Goal: Task Accomplishment & Management: Manage account settings

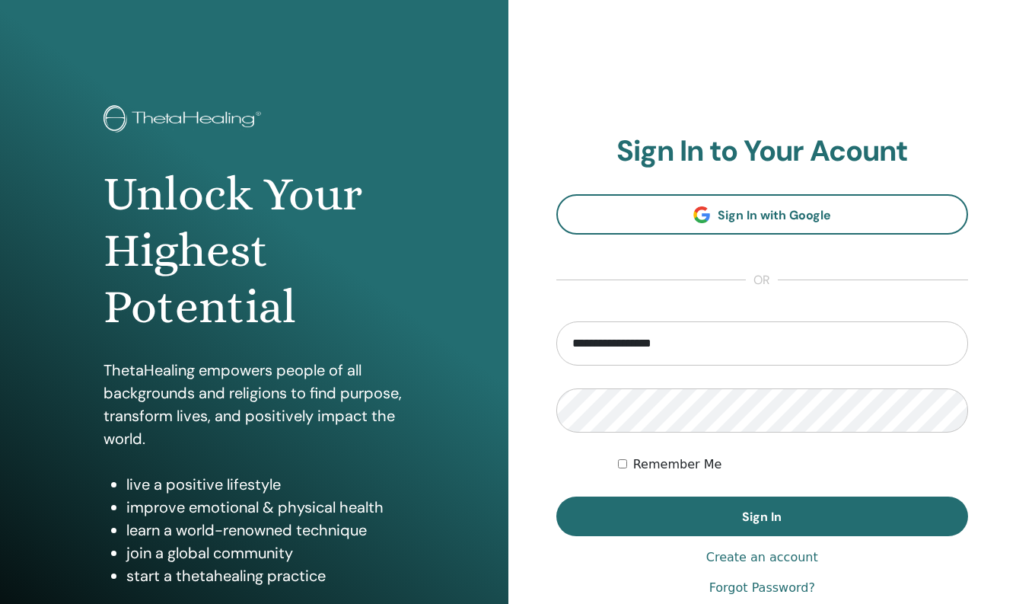
type input "**********"
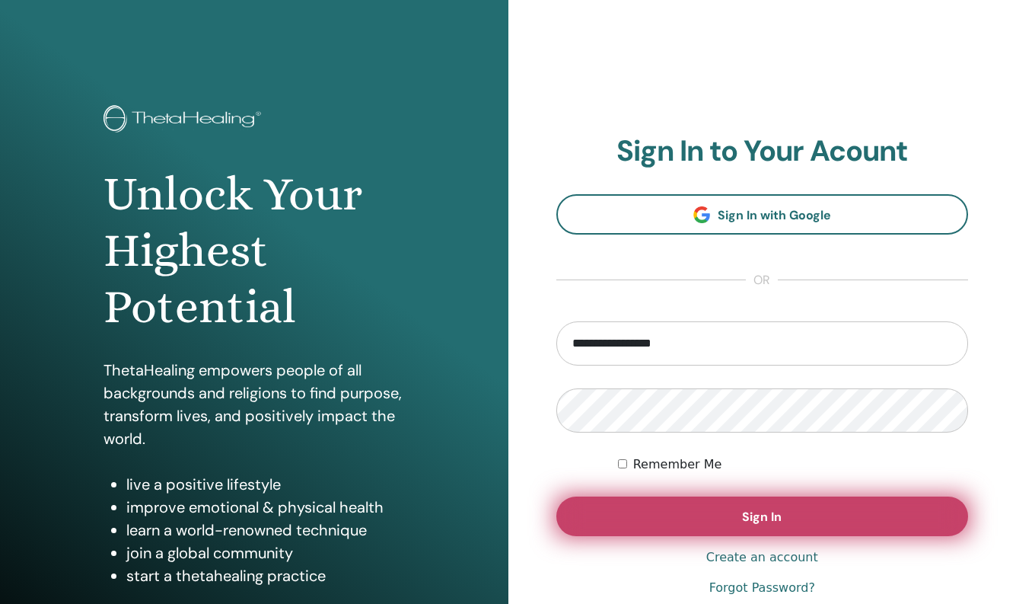
click at [755, 512] on span "Sign In" at bounding box center [762, 516] width 40 height 16
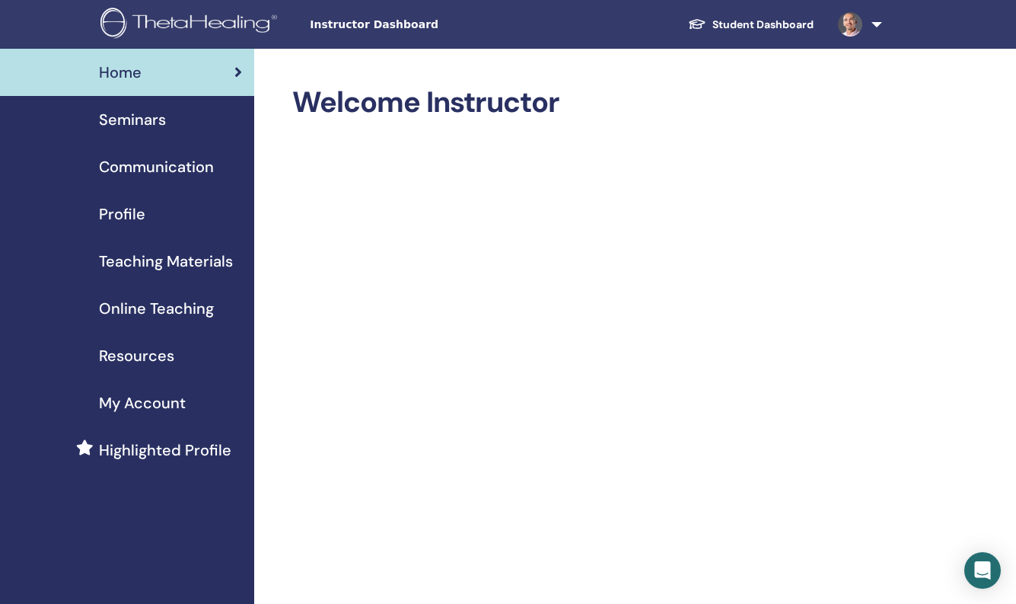
click at [877, 19] on link at bounding box center [857, 24] width 62 height 49
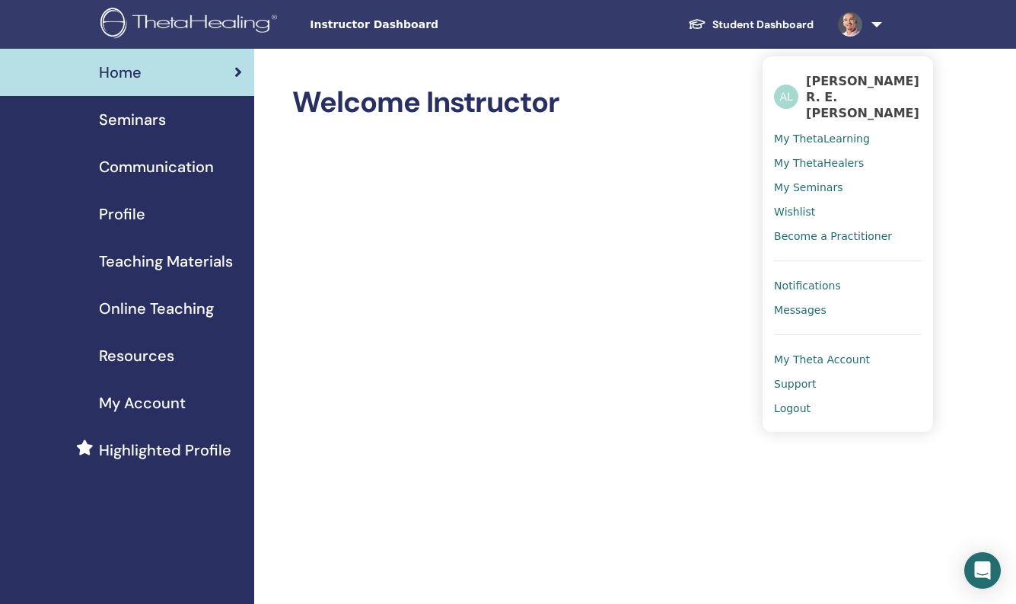
click at [142, 127] on span "Seminars" at bounding box center [132, 119] width 67 height 23
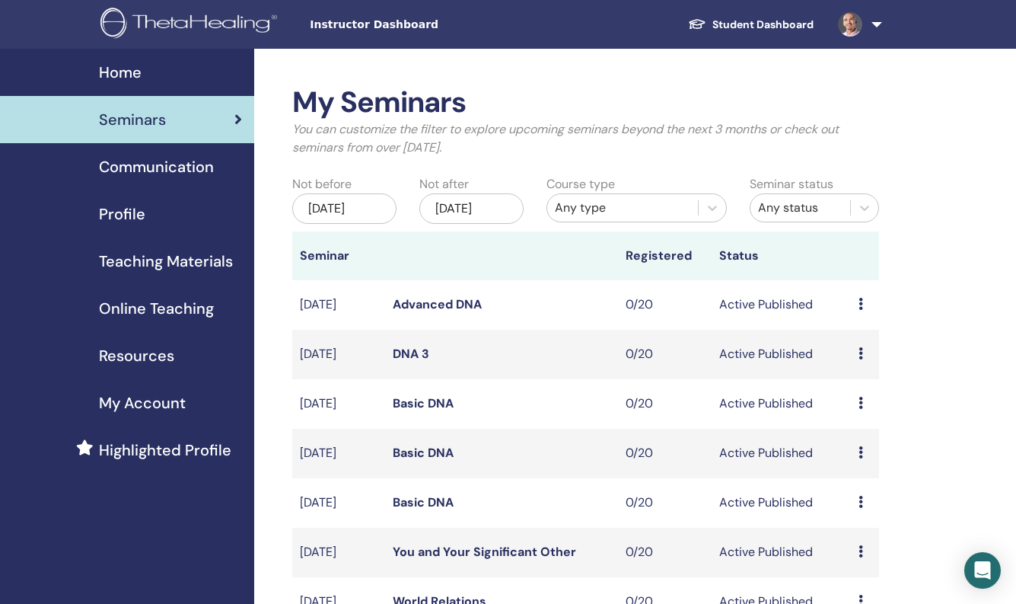
click at [140, 173] on span "Communication" at bounding box center [156, 166] width 115 height 23
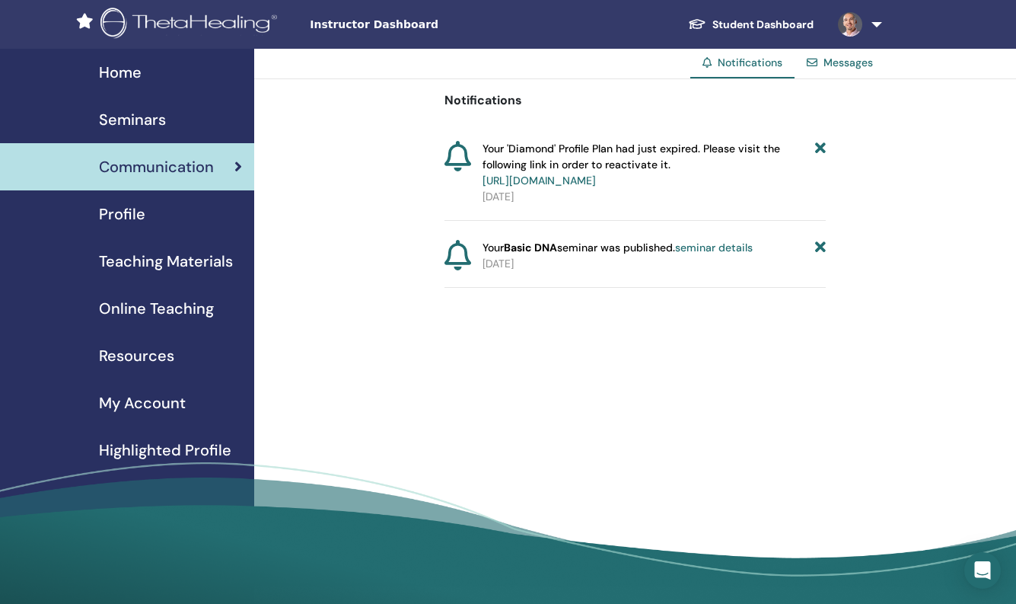
click at [826, 150] on icon at bounding box center [820, 165] width 11 height 48
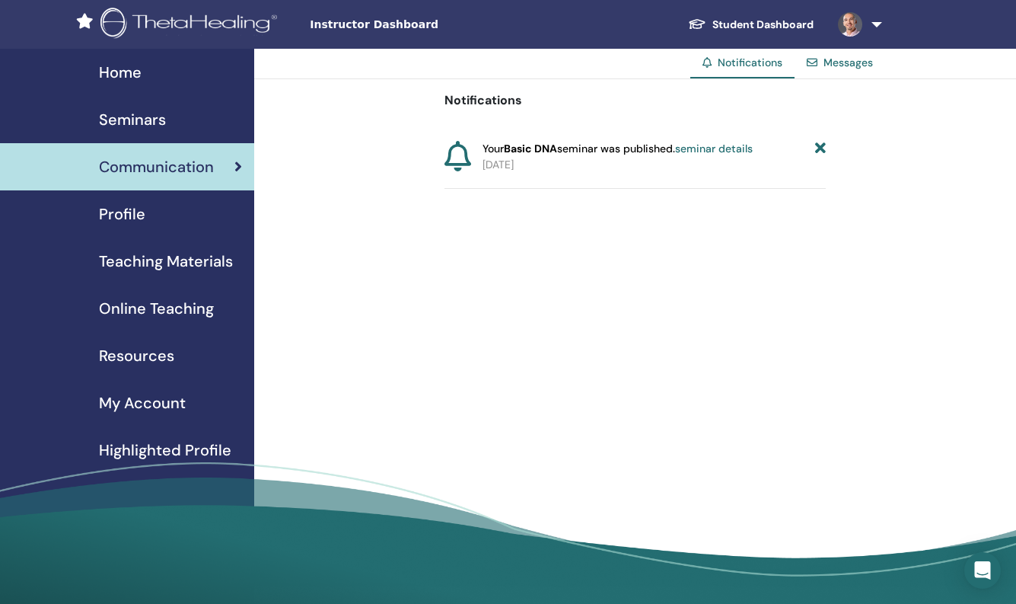
click at [120, 215] on span "Profile" at bounding box center [122, 213] width 46 height 23
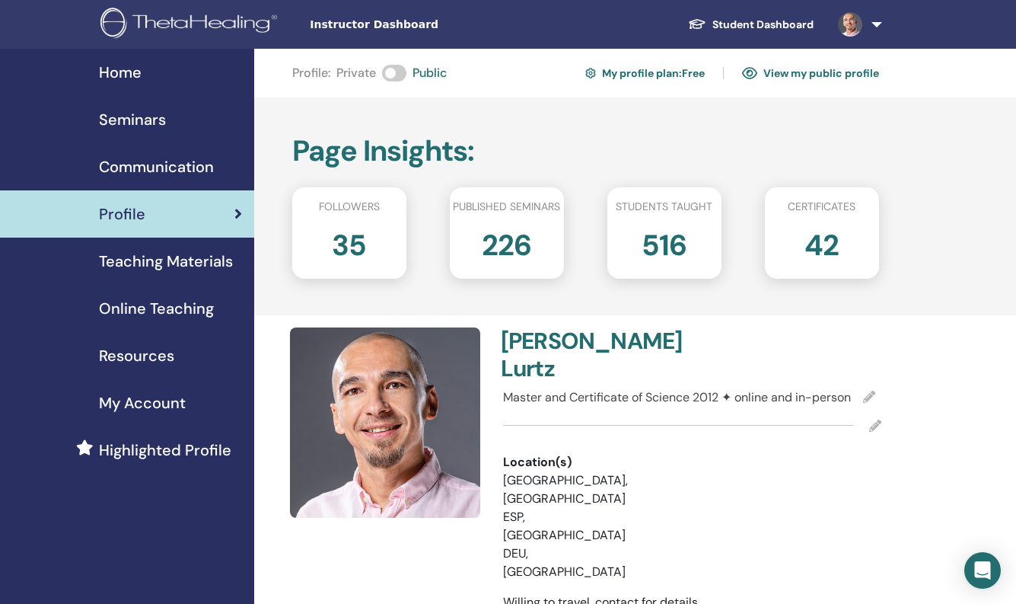
click at [814, 71] on link "View my public profile" at bounding box center [810, 73] width 137 height 24
click at [148, 308] on span "Online Teaching" at bounding box center [156, 308] width 115 height 23
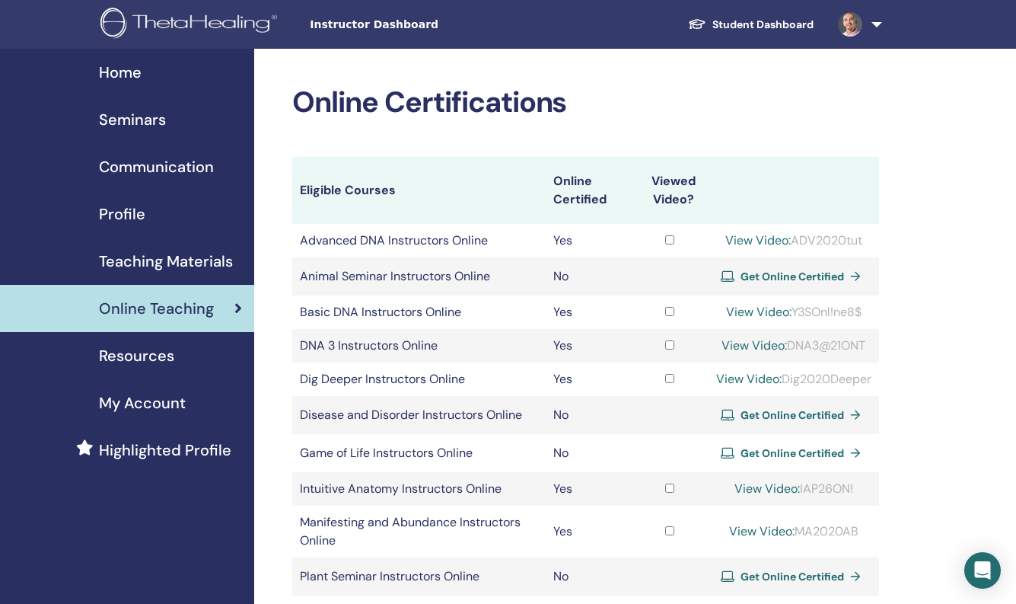
click at [137, 359] on span "Resources" at bounding box center [136, 355] width 75 height 23
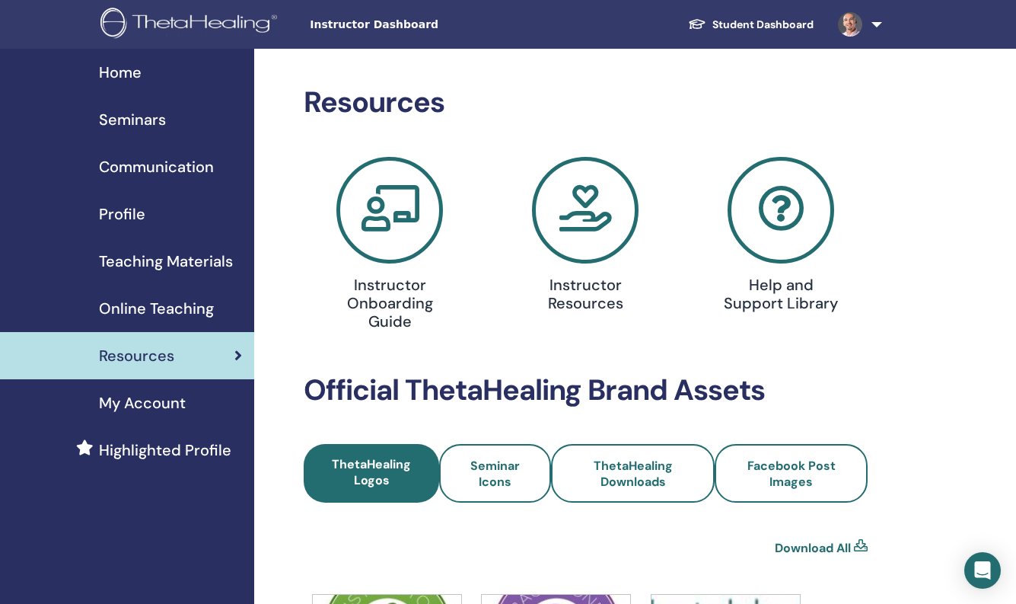
click at [138, 401] on span "My Account" at bounding box center [142, 402] width 87 height 23
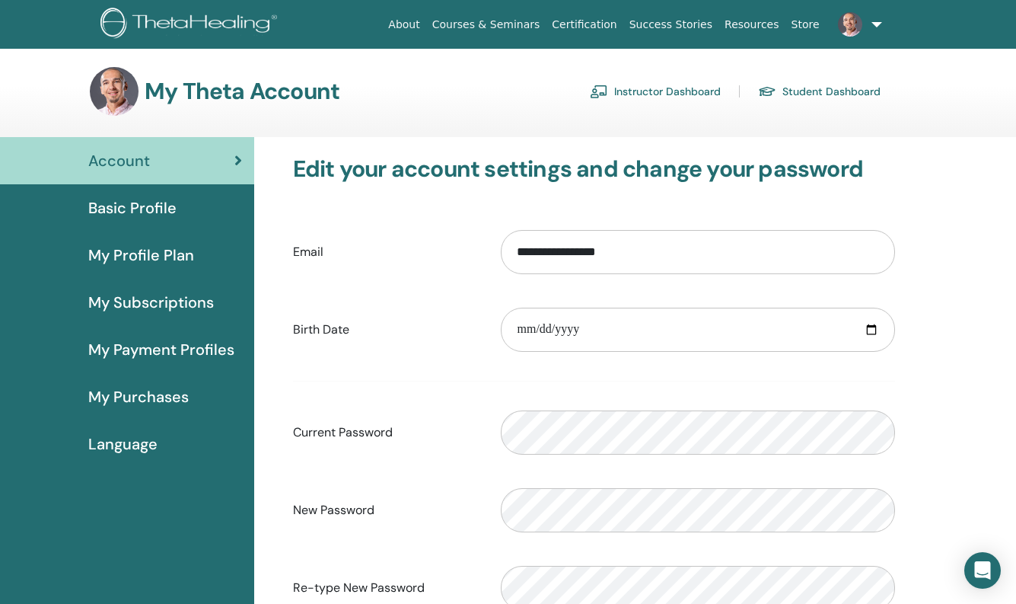
click at [155, 304] on span "My Subscriptions" at bounding box center [151, 302] width 126 height 23
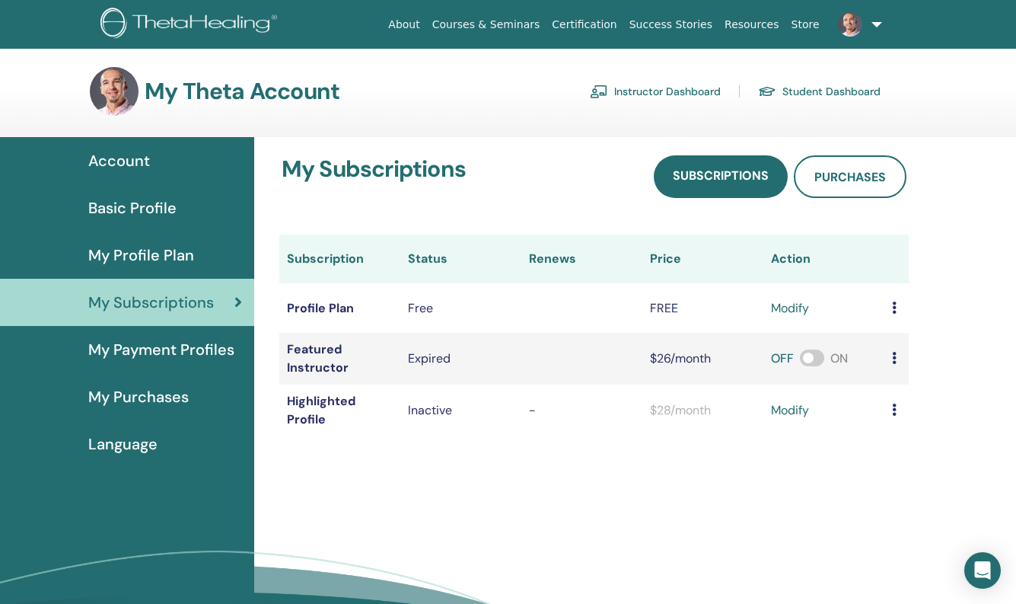
click at [150, 257] on span "My Profile Plan" at bounding box center [141, 255] width 106 height 23
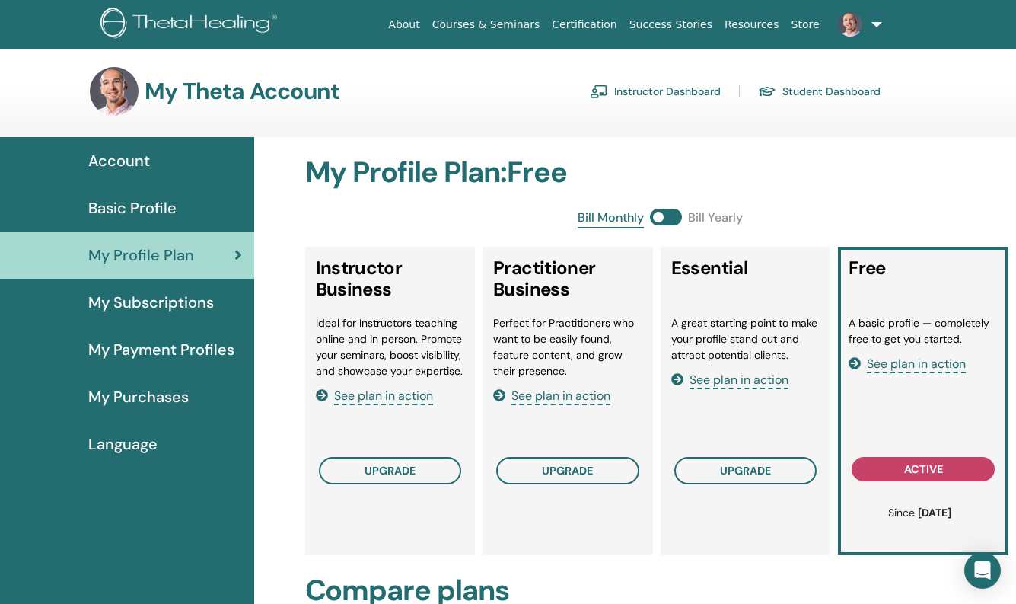
click at [671, 215] on span at bounding box center [666, 217] width 32 height 17
click at [654, 217] on span at bounding box center [666, 217] width 32 height 17
click at [369, 473] on span "upgrade" at bounding box center [390, 470] width 51 height 12
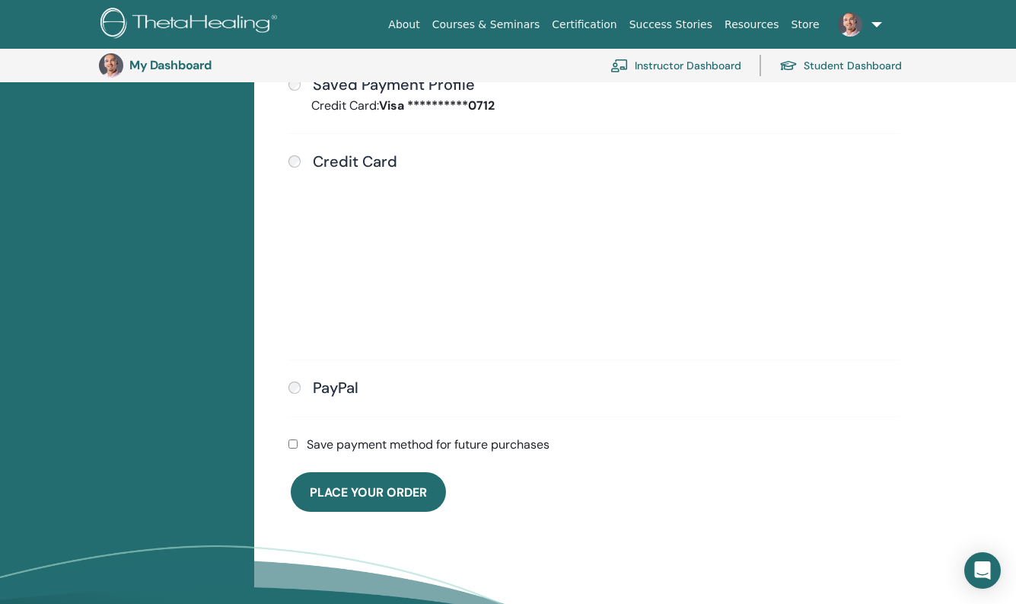
scroll to position [493, 0]
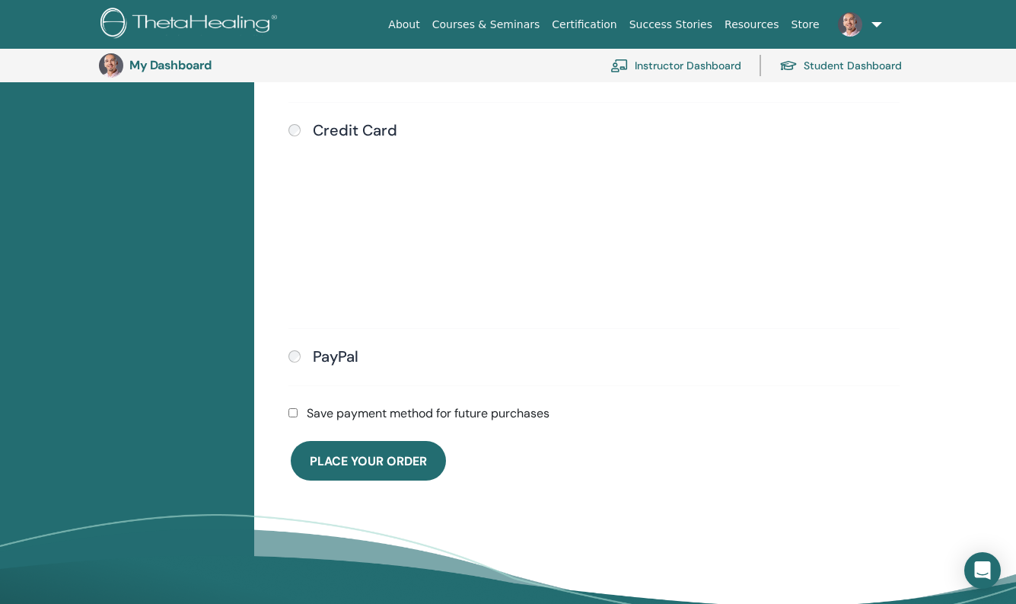
click at [376, 464] on span "Place Your Order" at bounding box center [368, 461] width 117 height 16
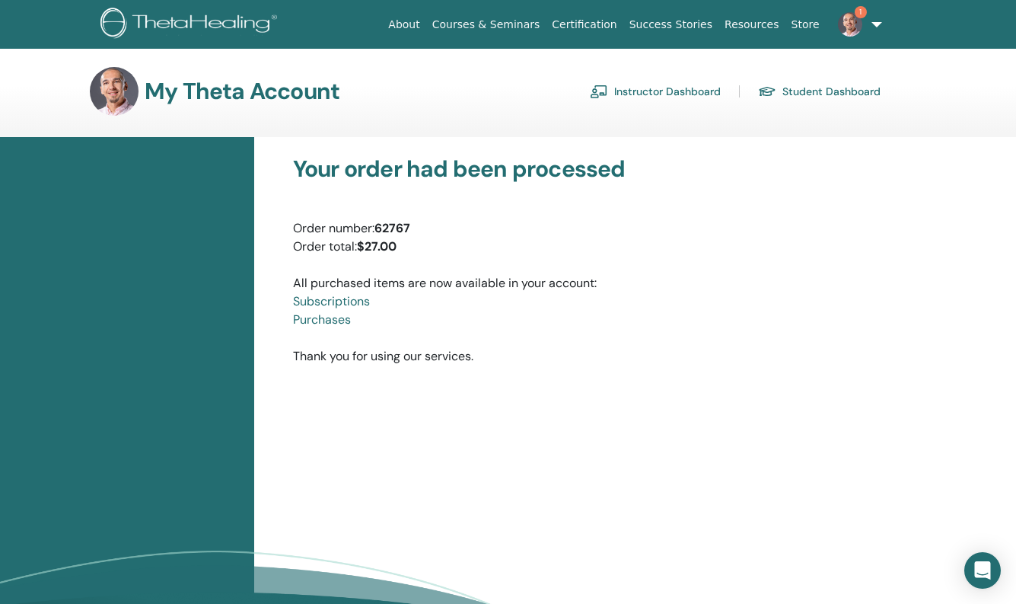
click at [859, 27] on img at bounding box center [850, 24] width 24 height 24
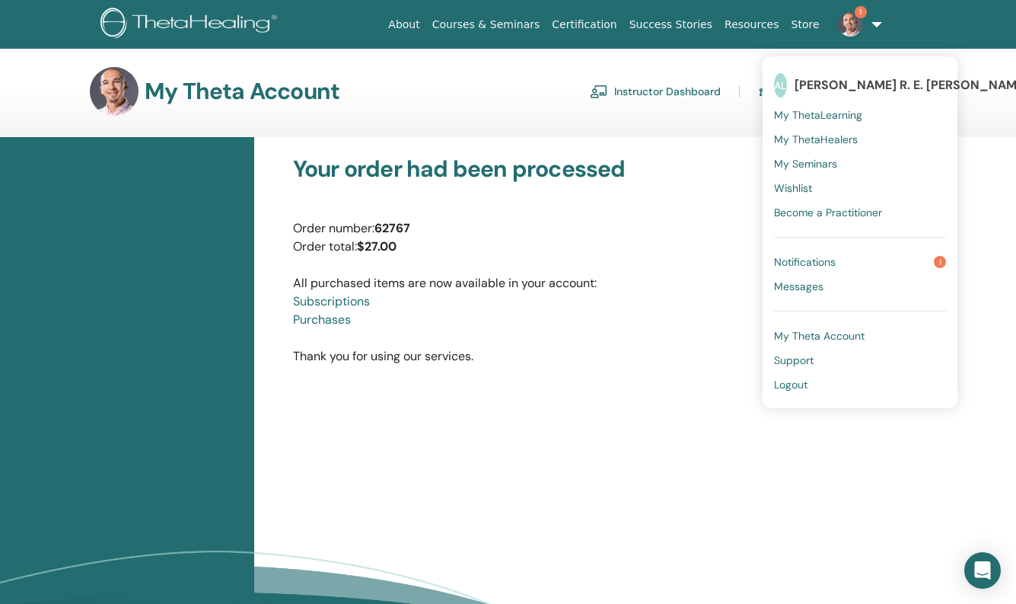
click at [818, 255] on span "Notifications" at bounding box center [805, 262] width 62 height 14
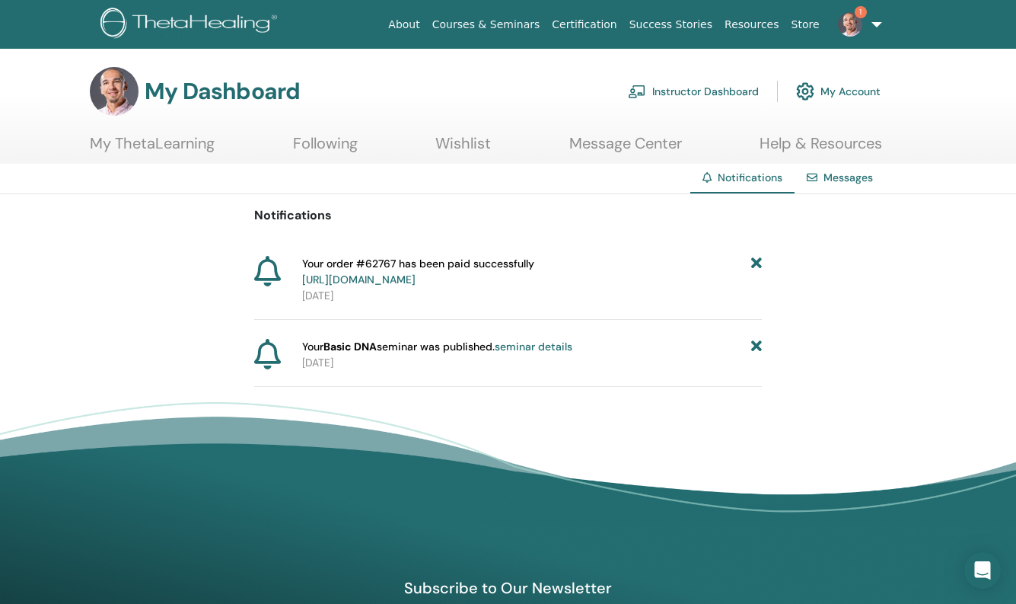
click at [757, 263] on icon at bounding box center [756, 272] width 11 height 32
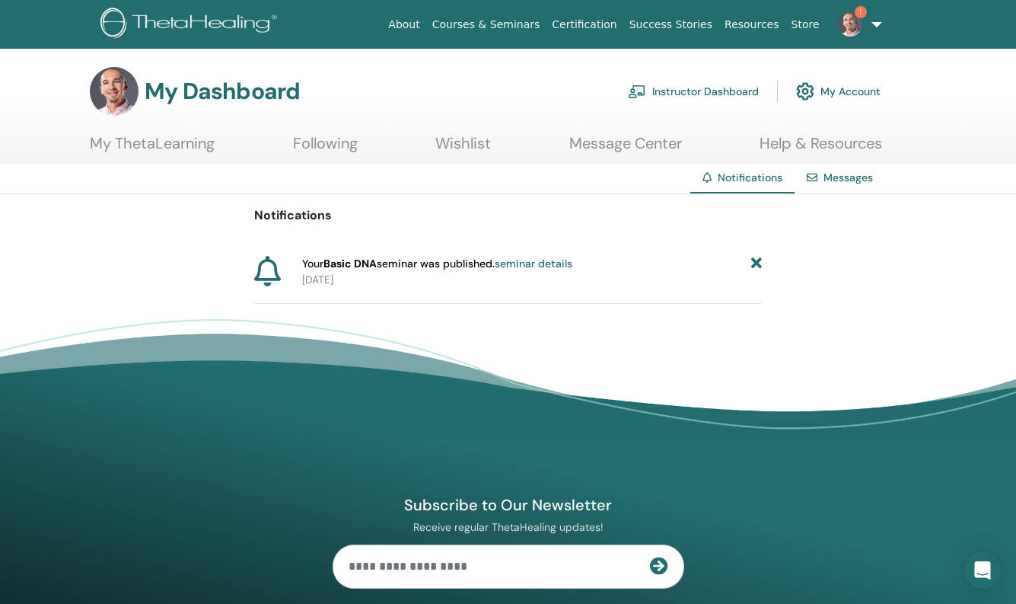
click at [757, 262] on icon at bounding box center [756, 264] width 11 height 16
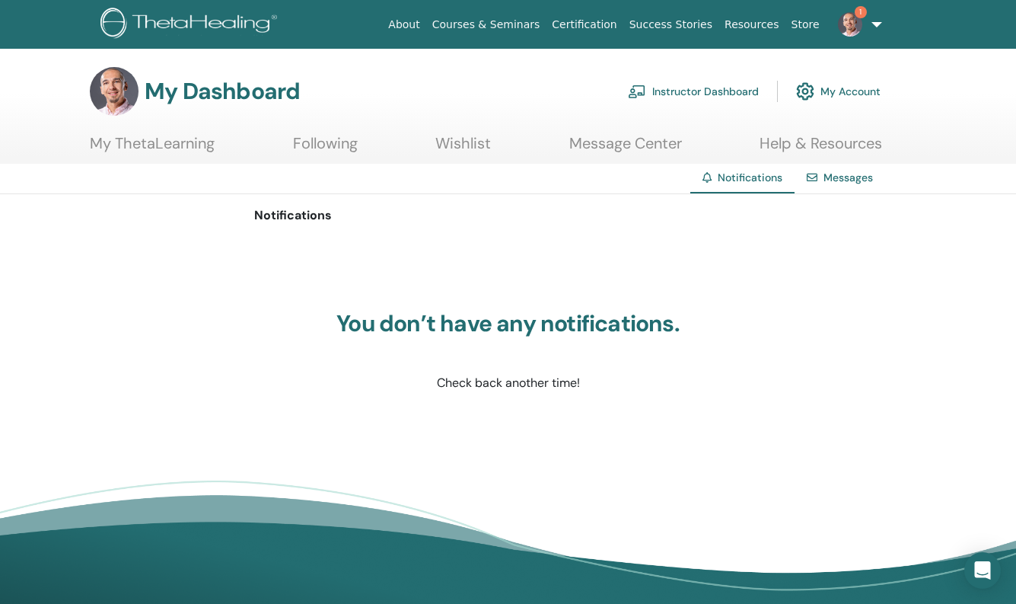
click at [877, 19] on link "1" at bounding box center [857, 24] width 62 height 49
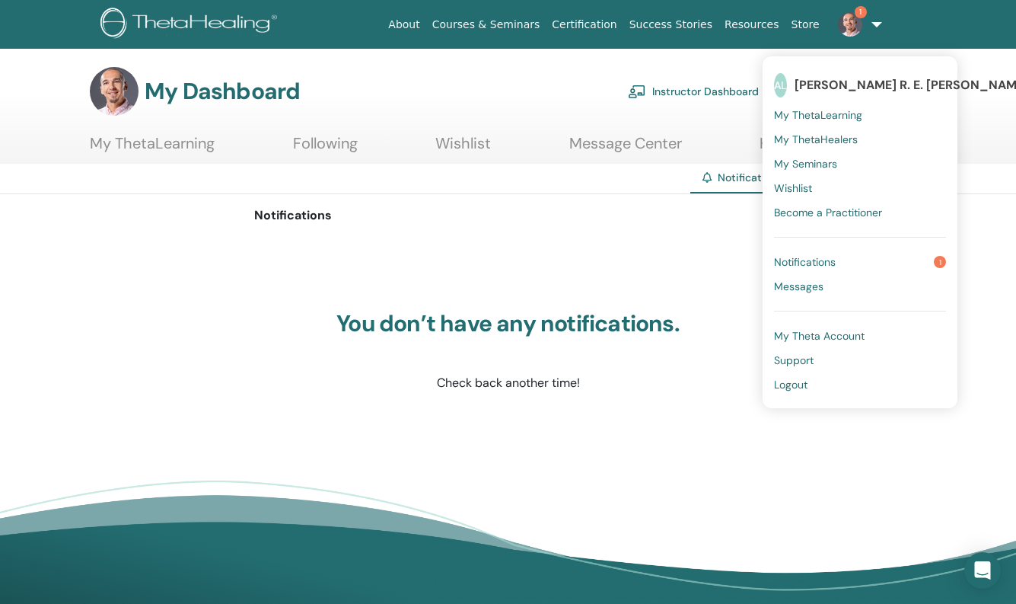
click at [784, 383] on span "Logout" at bounding box center [790, 385] width 33 height 14
